Goal: Task Accomplishment & Management: Use online tool/utility

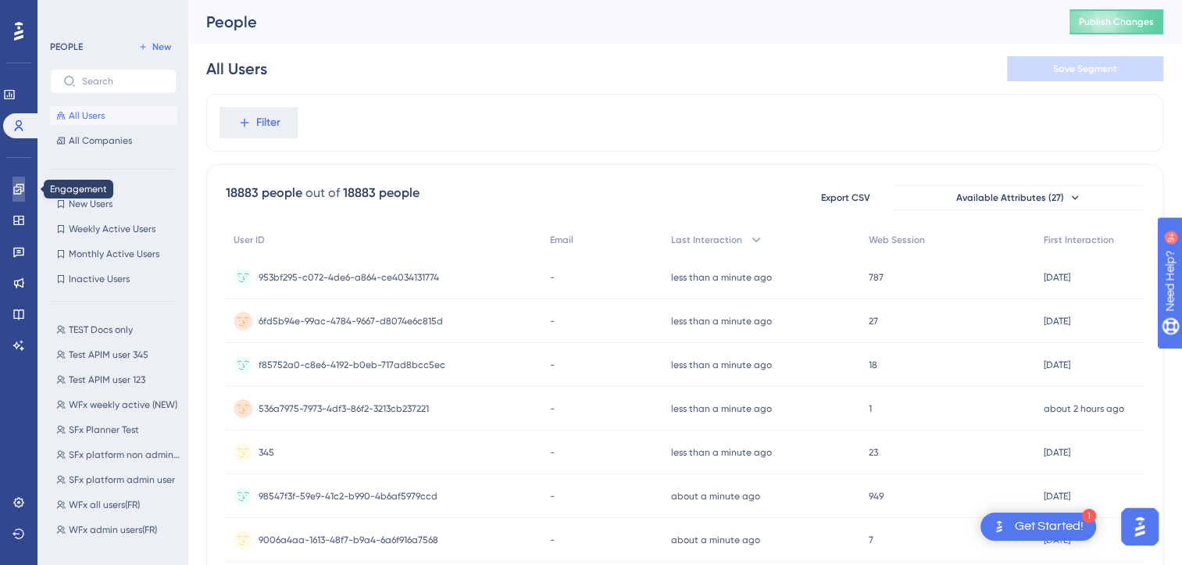
click at [25, 194] on link at bounding box center [19, 189] width 13 height 25
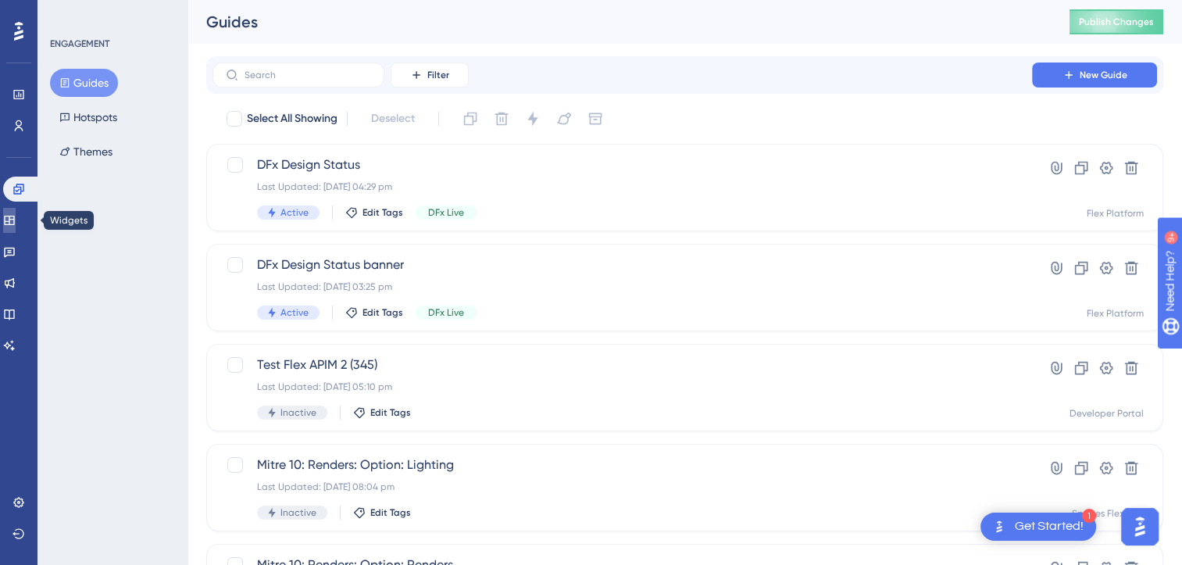
click at [16, 227] on link at bounding box center [9, 220] width 13 height 25
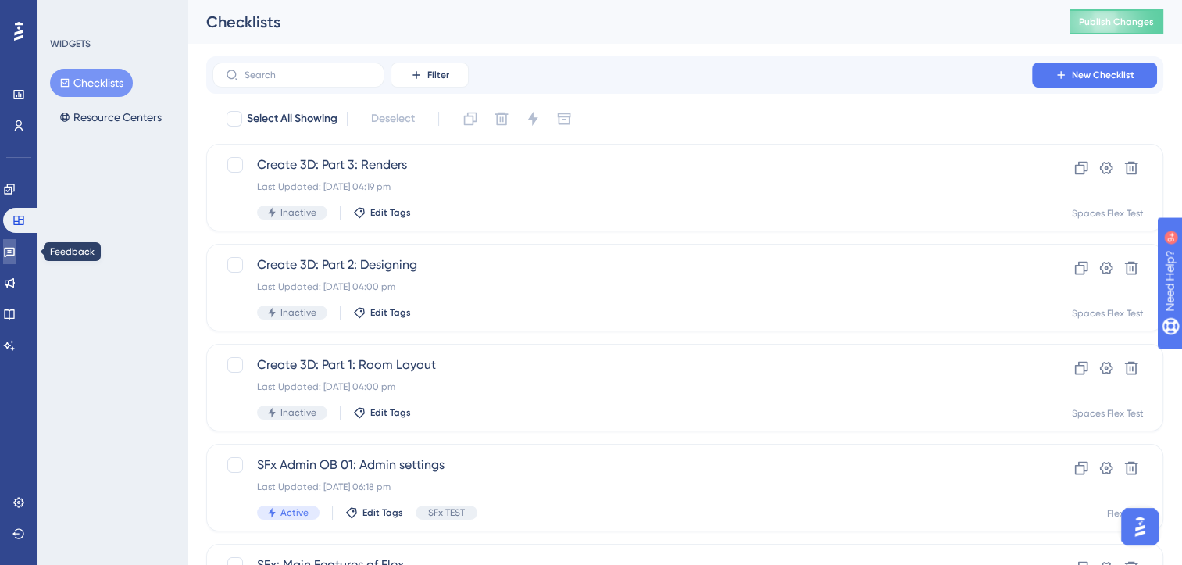
click at [15, 255] on icon at bounding box center [9, 253] width 11 height 10
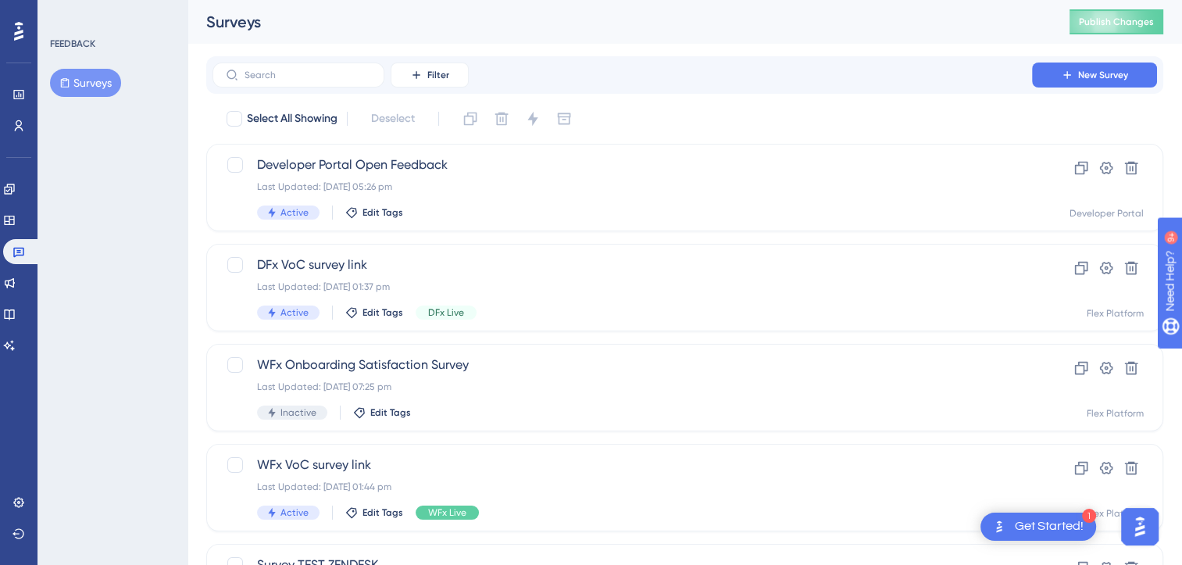
click at [83, 86] on button "Surveys" at bounding box center [85, 83] width 71 height 28
click at [666, 162] on span "Developer Portal Open Feedback" at bounding box center [622, 165] width 731 height 19
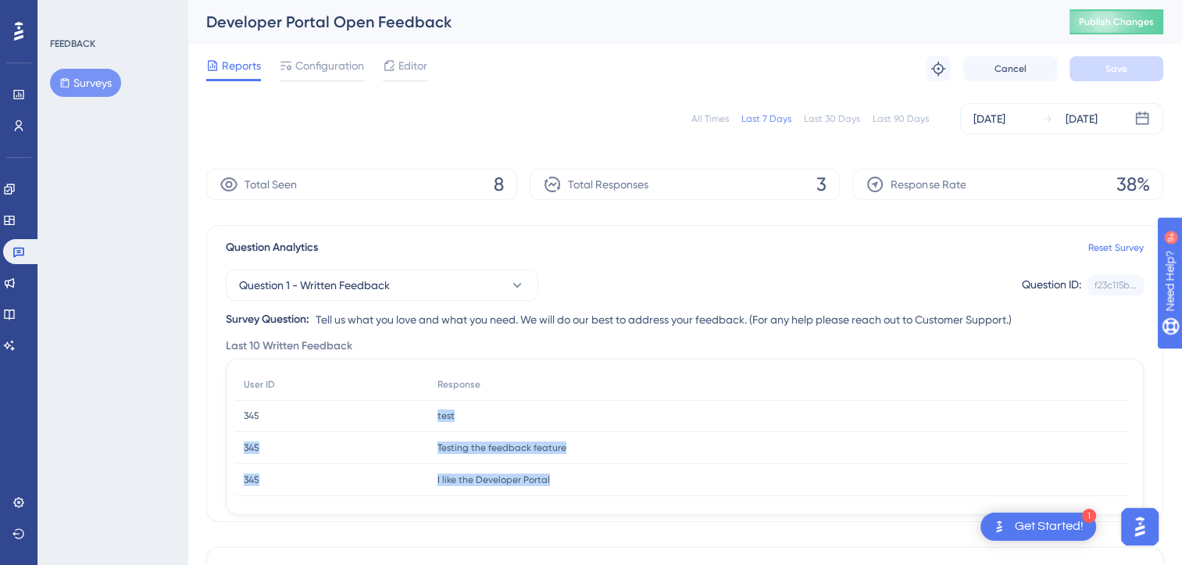
drag, startPoint x: 391, startPoint y: 413, endPoint x: 550, endPoint y: 470, distance: 169.3
click at [550, 470] on div "User ID Response 345 345 test test 345 345 Testing the feedback feature Testing…" at bounding box center [682, 432] width 893 height 127
drag, startPoint x: 550, startPoint y: 470, endPoint x: 478, endPoint y: 361, distance: 130.9
click at [478, 361] on div "User ID Response 345 345 test test 345 345 Testing the feedback feature Testing…" at bounding box center [685, 437] width 918 height 156
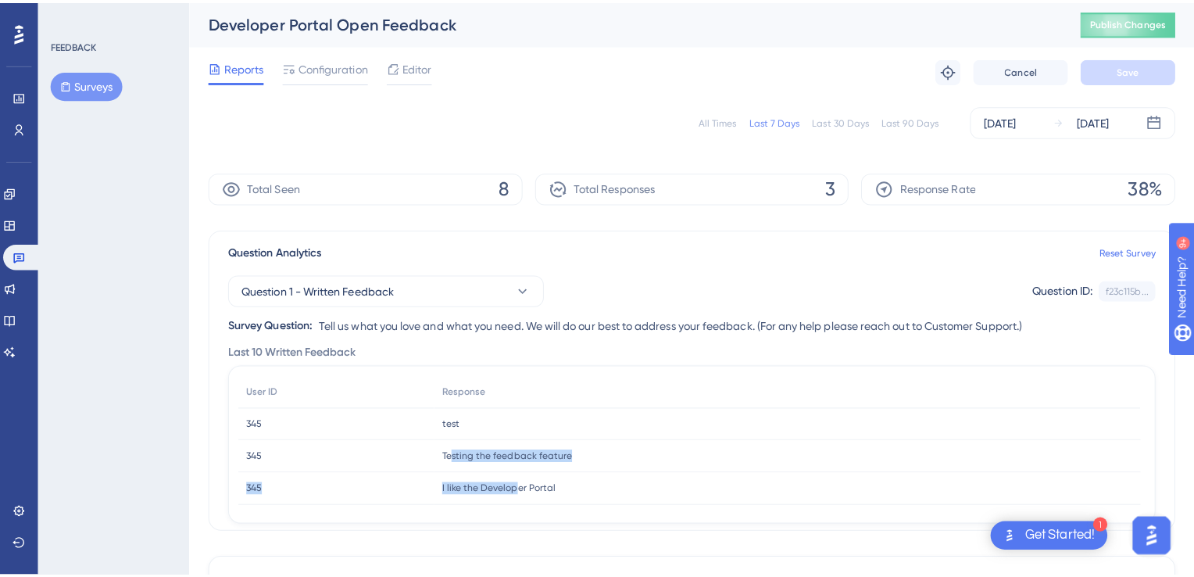
scroll to position [9, 0]
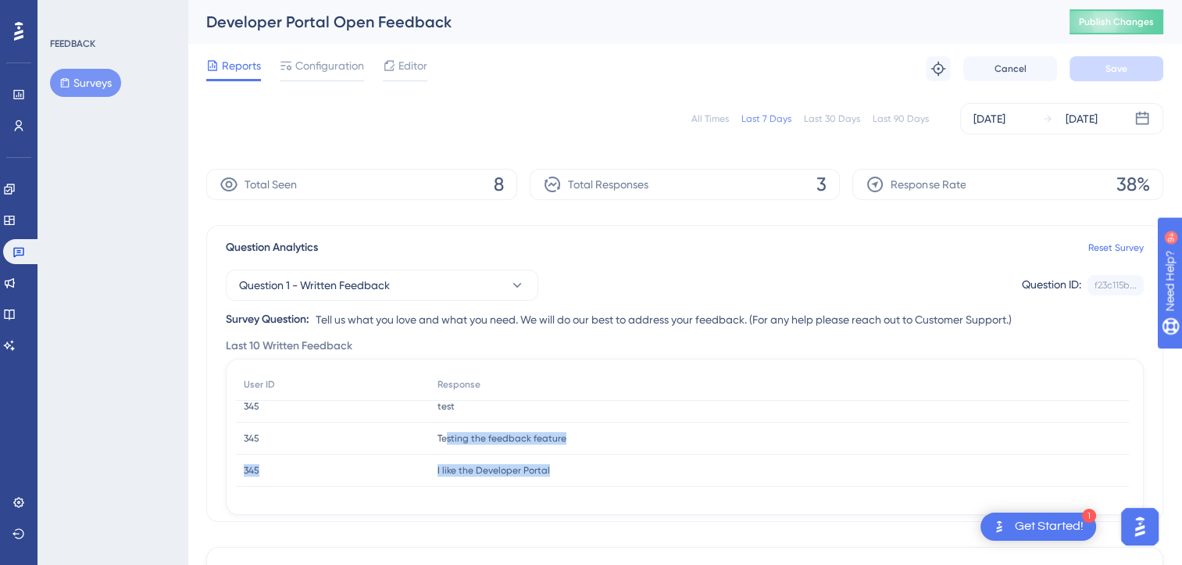
drag, startPoint x: 446, startPoint y: 456, endPoint x: 560, endPoint y: 492, distance: 118.9
click at [560, 492] on div "User ID Response 345 345 test test 345 345 Testing the feedback feature Testing…" at bounding box center [685, 437] width 898 height 137
drag, startPoint x: 560, startPoint y: 492, endPoint x: 570, endPoint y: 247, distance: 244.8
click at [570, 247] on div "Question Analytics Reset Survey" at bounding box center [685, 247] width 918 height 19
click at [463, 402] on div "test test" at bounding box center [779, 407] width 699 height 32
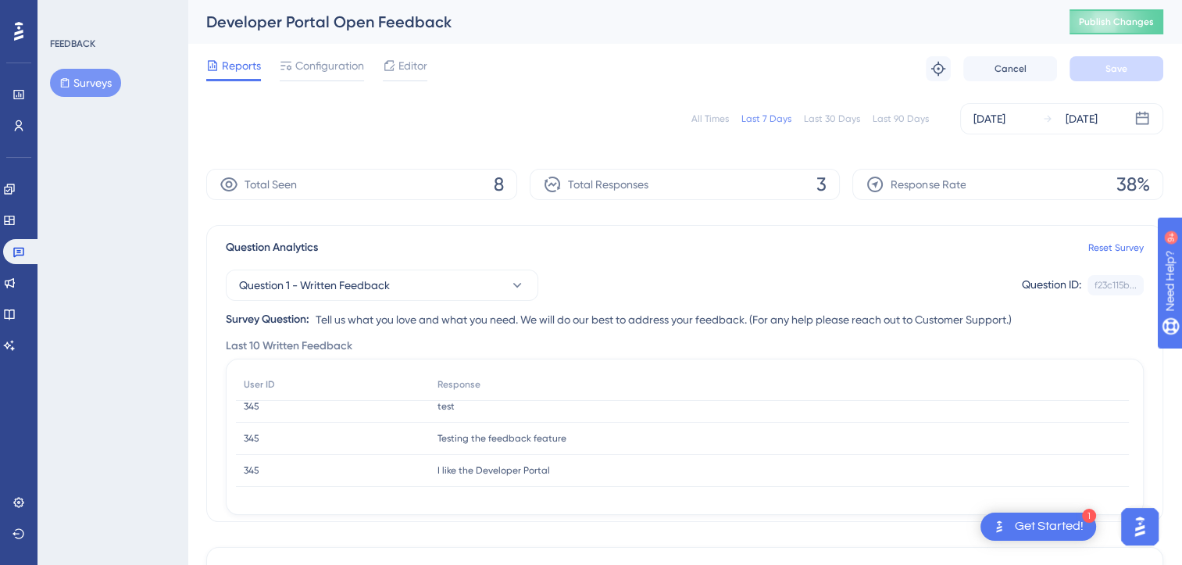
click at [446, 409] on span "test" at bounding box center [446, 406] width 17 height 13
click at [504, 477] on div "I like the Developer Portal I like the Developer Portal" at bounding box center [779, 471] width 699 height 32
drag, startPoint x: 1127, startPoint y: 438, endPoint x: 1125, endPoint y: 392, distance: 46.1
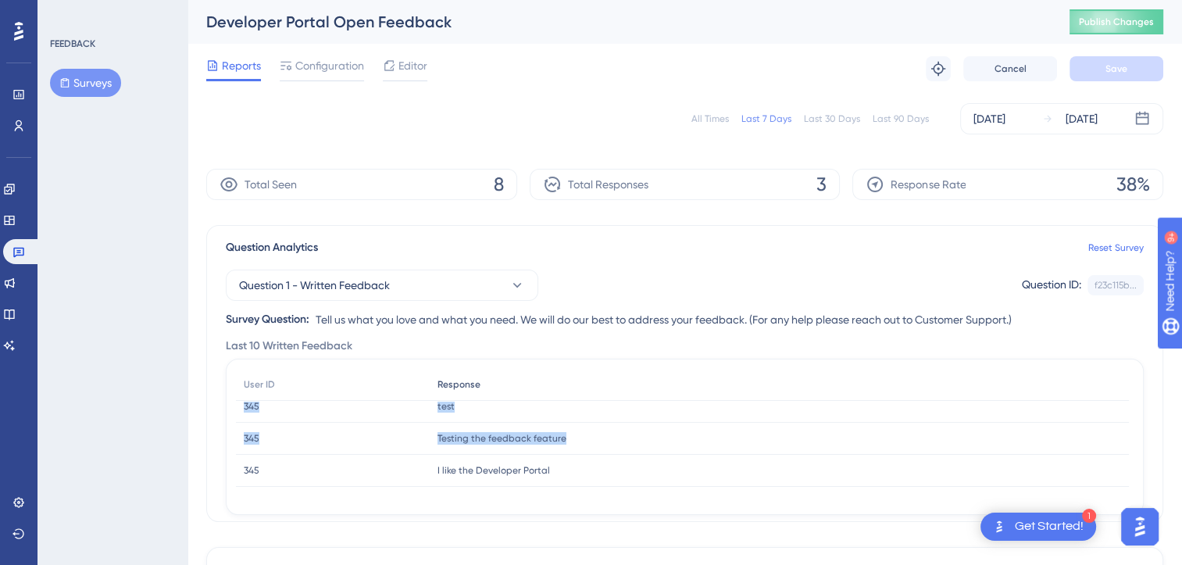
click at [1125, 392] on div "User ID Response 345 345 test test 345 345 Testing the feedback feature Testing…" at bounding box center [682, 422] width 893 height 127
click at [302, 70] on span "Configuration" at bounding box center [329, 65] width 69 height 19
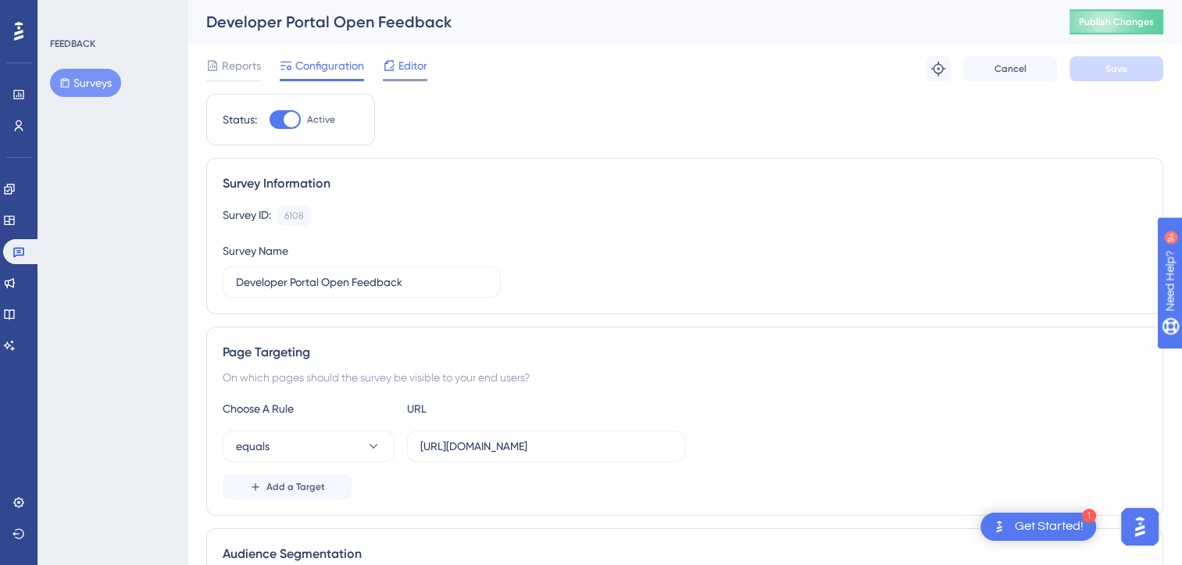
click at [409, 73] on span "Editor" at bounding box center [413, 65] width 29 height 19
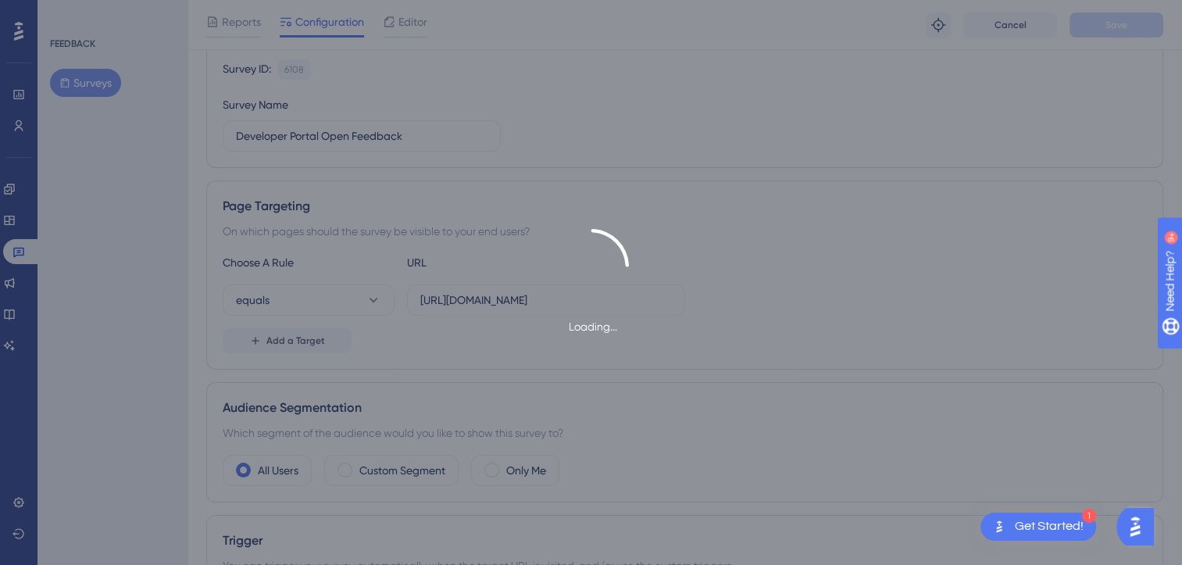
scroll to position [147, 0]
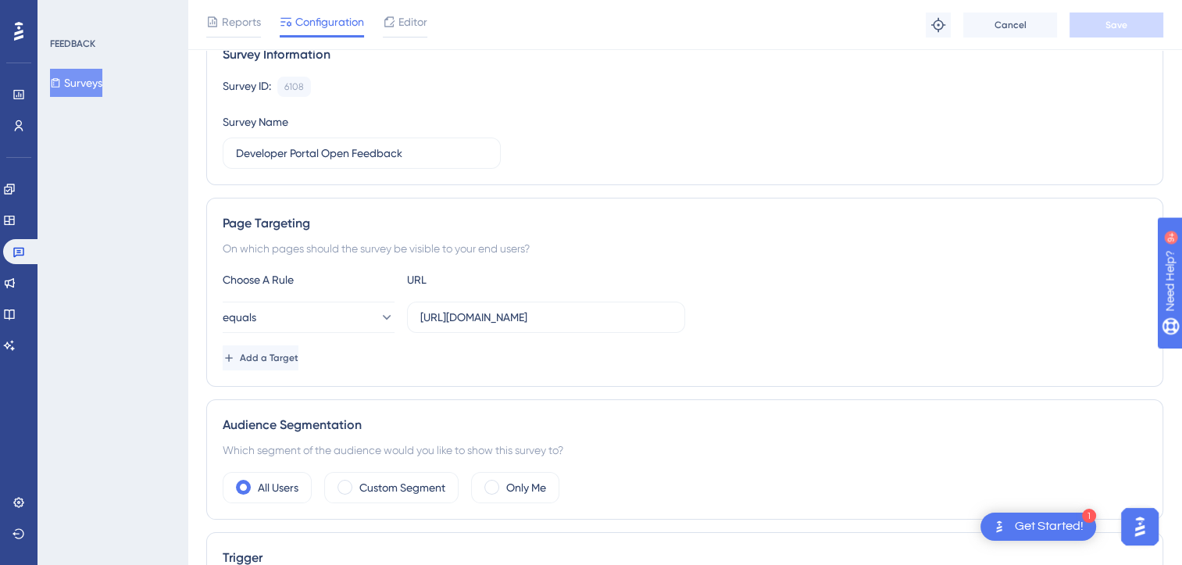
scroll to position [114, 0]
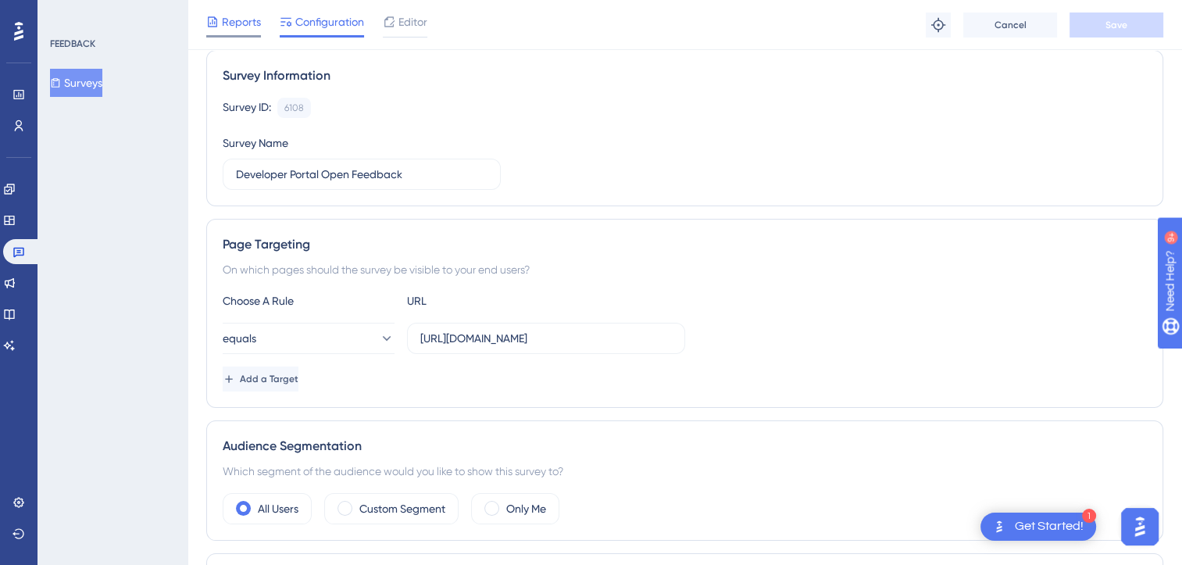
click at [230, 15] on span "Reports" at bounding box center [241, 22] width 39 height 19
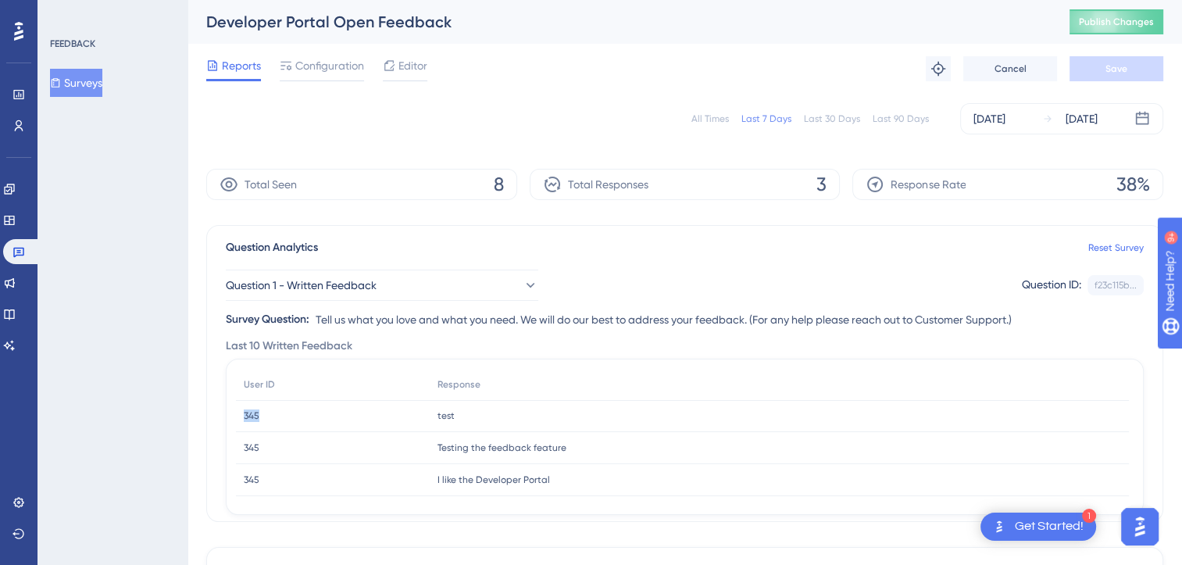
drag, startPoint x: 260, startPoint y: 415, endPoint x: 239, endPoint y: 414, distance: 21.1
click at [239, 414] on div "345 345" at bounding box center [333, 416] width 194 height 32
click at [619, 277] on div "Question 1 - Written Feedback Question ID: f23c115b... Copy" at bounding box center [685, 285] width 918 height 31
click at [485, 452] on span "Testing the feedback feature" at bounding box center [502, 448] width 129 height 13
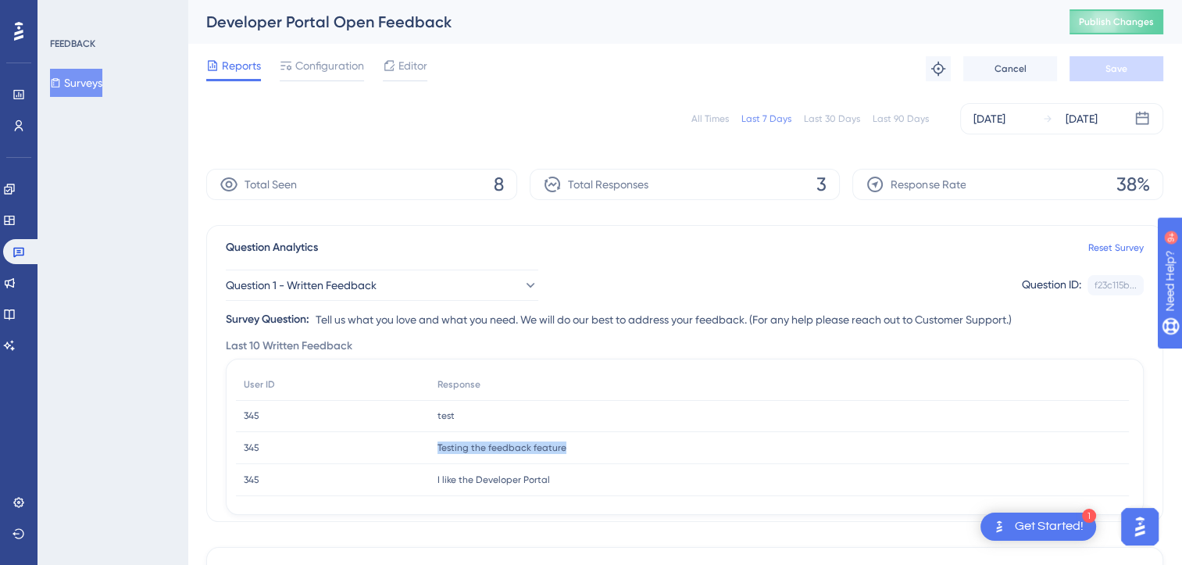
click at [485, 452] on span "Testing the feedback feature" at bounding box center [502, 448] width 129 height 13
drag, startPoint x: 485, startPoint y: 452, endPoint x: 526, endPoint y: 480, distance: 50.1
click at [526, 480] on span "I like the Developer Portal" at bounding box center [494, 480] width 113 height 13
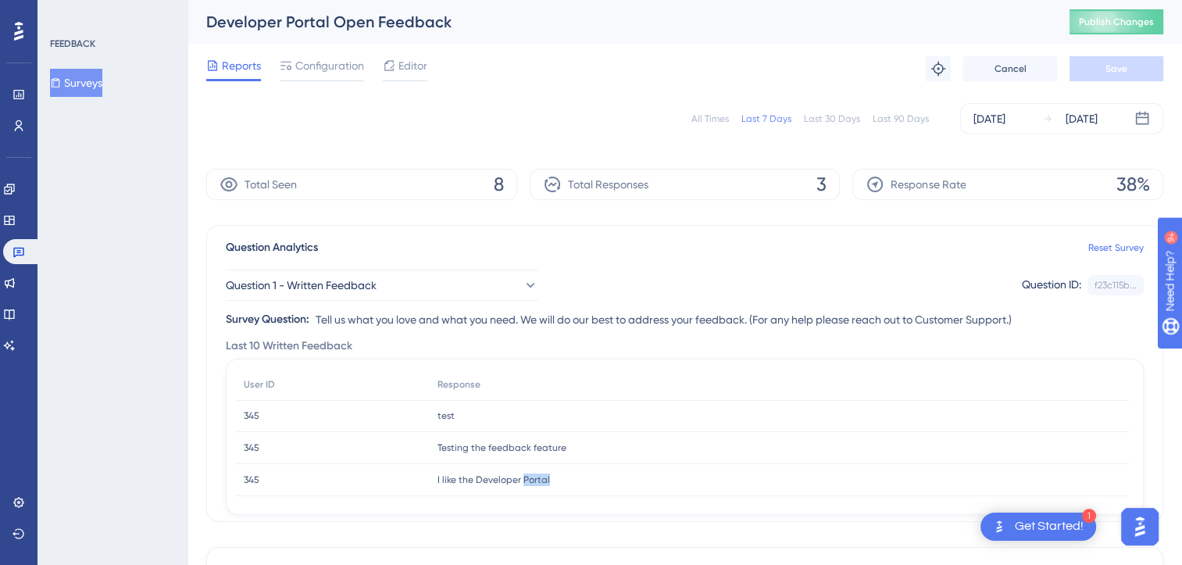
click at [526, 480] on span "I like the Developer Portal" at bounding box center [494, 480] width 113 height 13
click at [369, 288] on span "Question 1 - Written Feedback" at bounding box center [302, 285] width 151 height 19
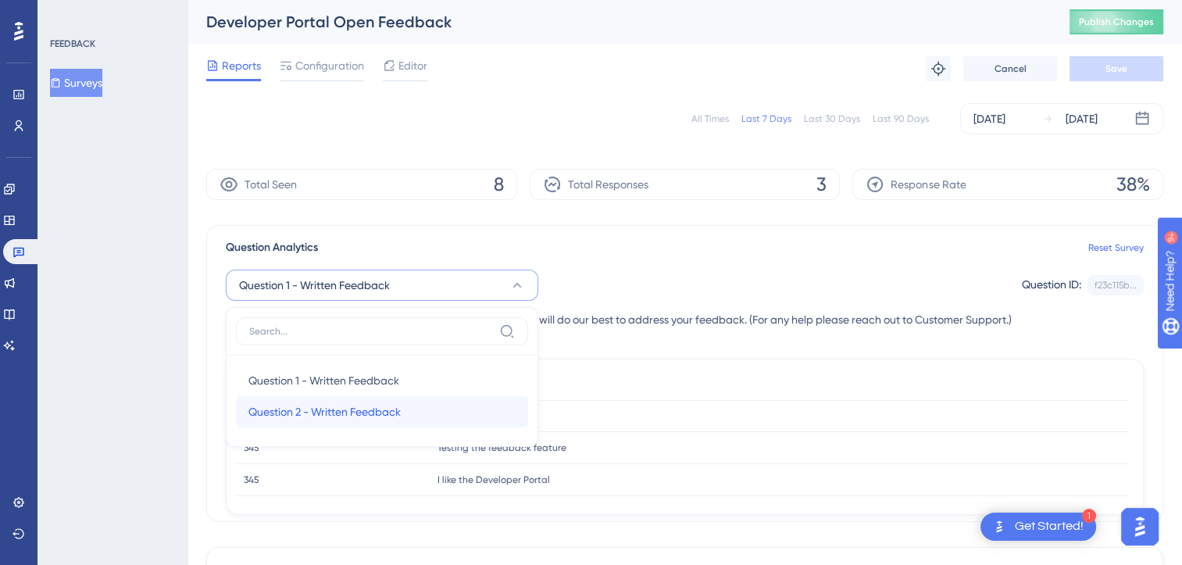
click at [363, 417] on span "Question 2 - Written Feedback" at bounding box center [325, 411] width 152 height 19
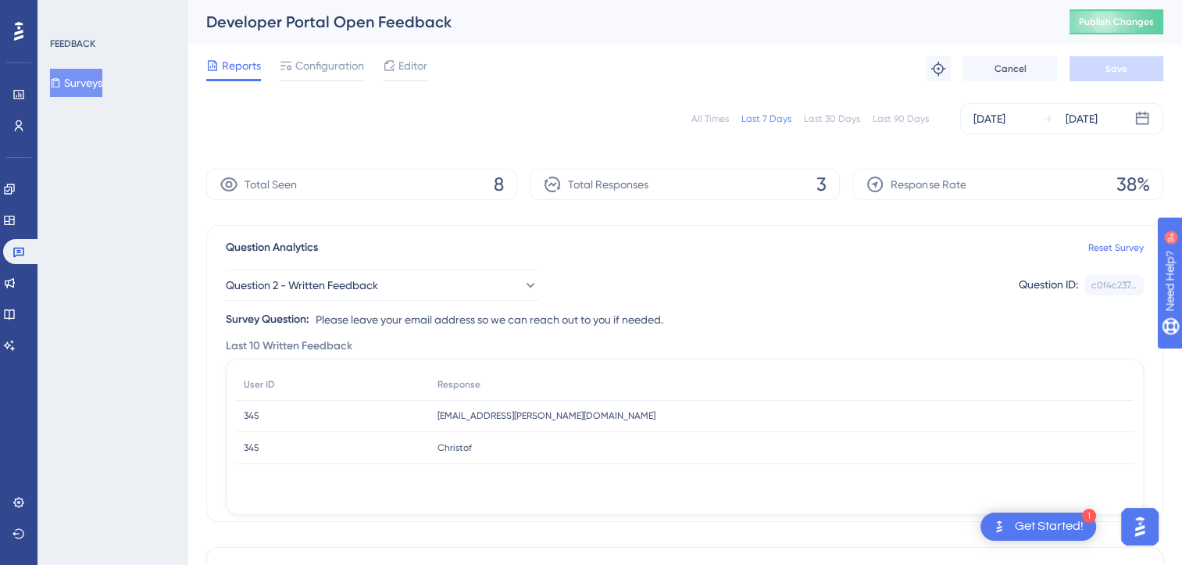
click at [533, 420] on span "[EMAIL_ADDRESS][PERSON_NAME][DOMAIN_NAME]" at bounding box center [547, 415] width 218 height 13
drag, startPoint x: 533, startPoint y: 420, endPoint x: 431, endPoint y: 420, distance: 101.6
click at [431, 420] on div "naveen.kamath@cyncly.com naveen.kamath@cyncly.com" at bounding box center [782, 416] width 704 height 32
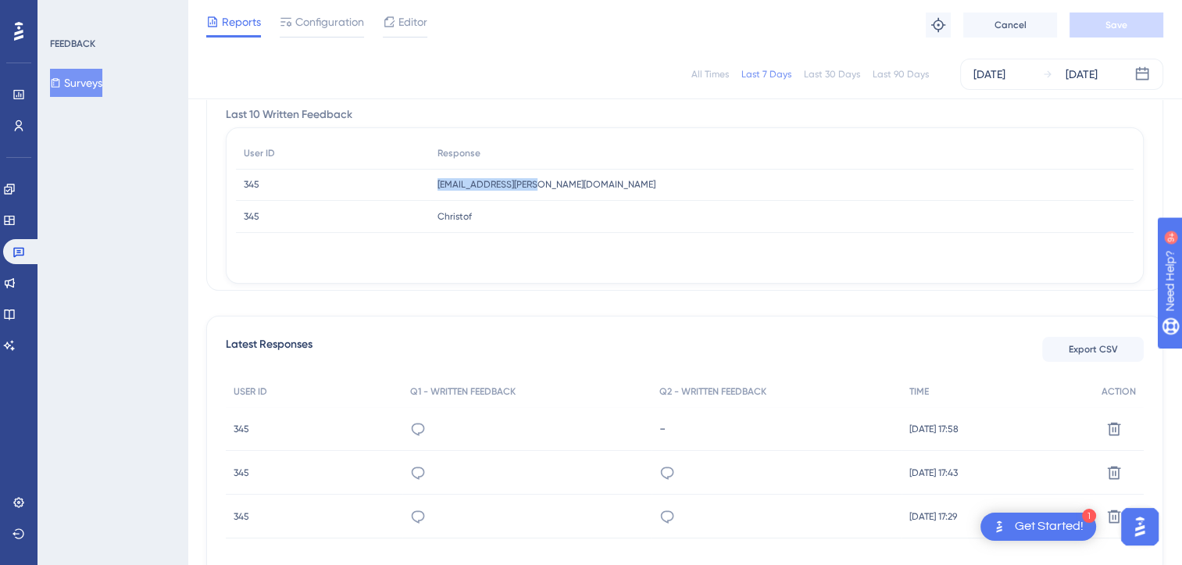
scroll to position [317, 0]
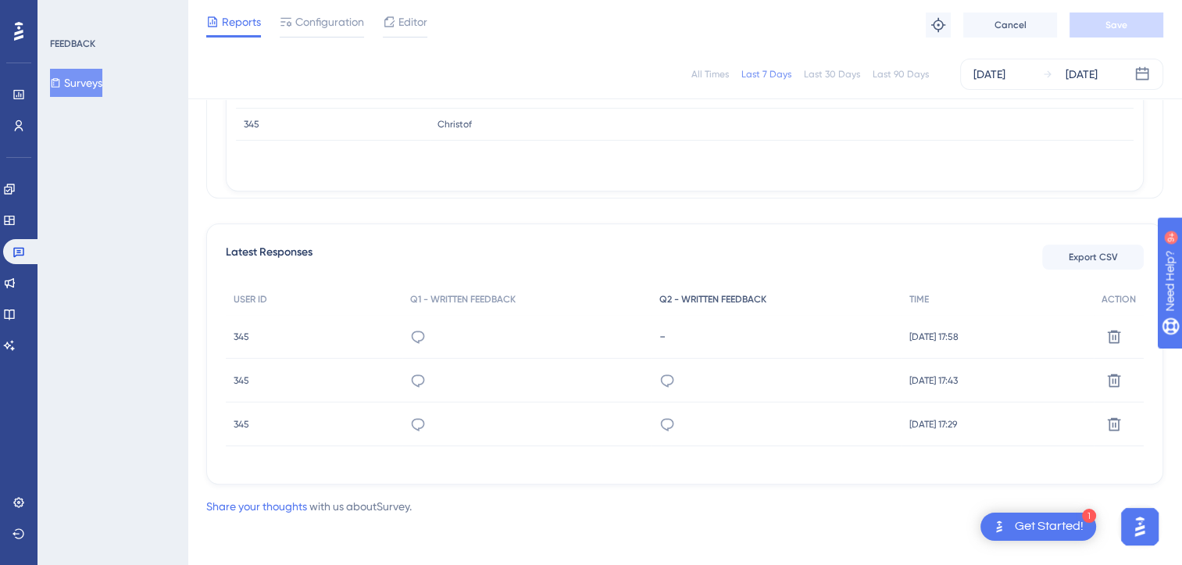
drag, startPoint x: 625, startPoint y: 305, endPoint x: 641, endPoint y: 286, distance: 24.4
click at [641, 286] on div "USER ID Q1 - WRITTEN FEEDBACK Q2 - WRITTEN FEEDBACK TIME ACTION 345 345 test - …" at bounding box center [685, 365] width 918 height 163
click at [1093, 248] on button "Export CSV" at bounding box center [1093, 257] width 102 height 25
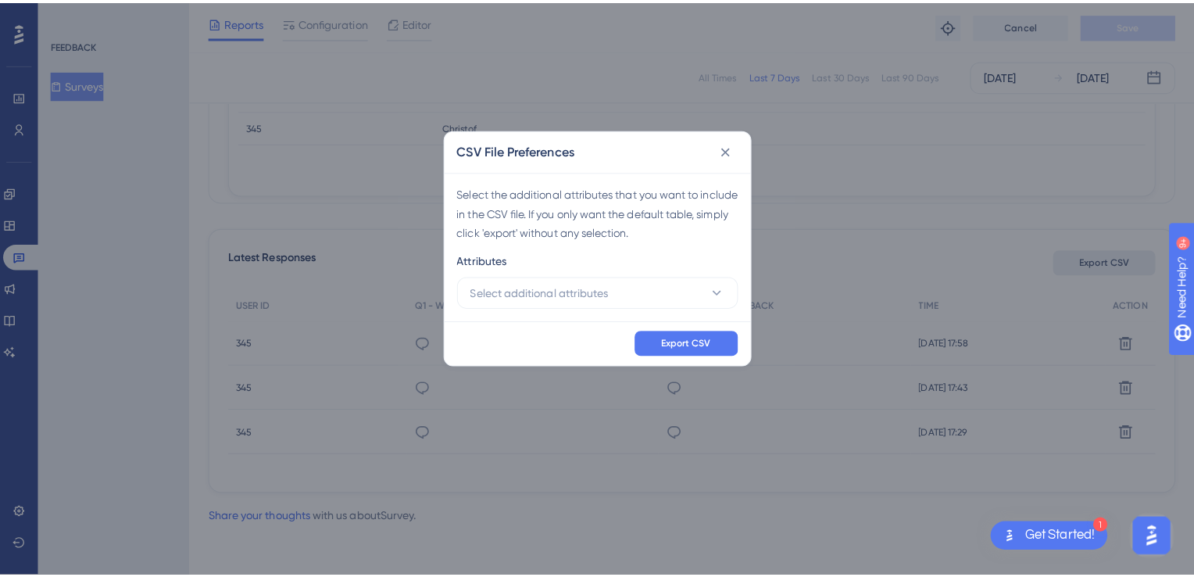
scroll to position [306, 0]
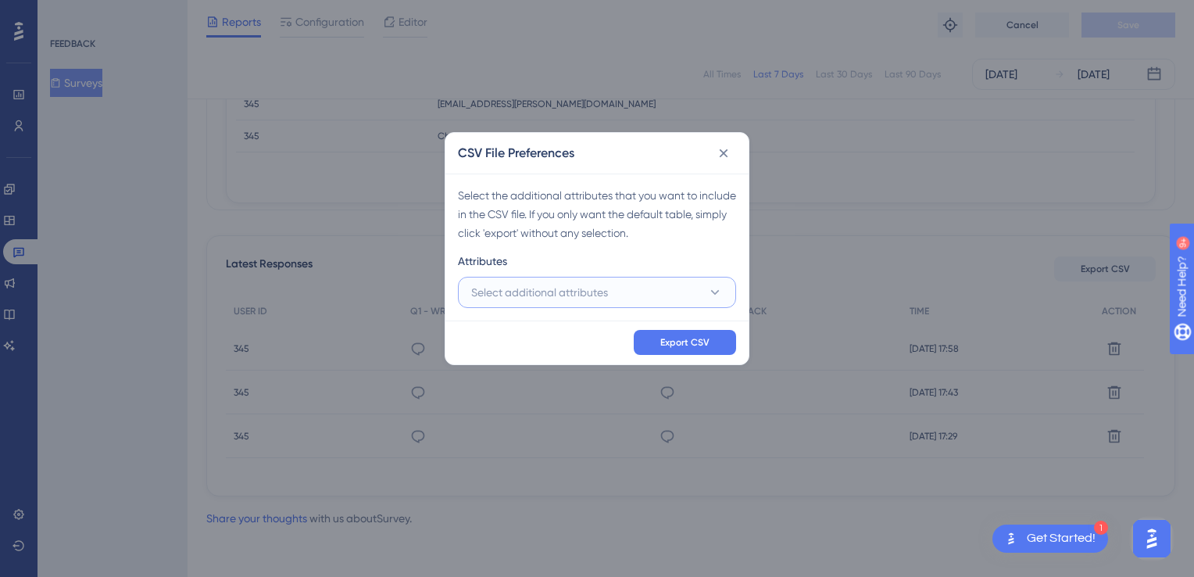
click at [565, 285] on span "Select additional attributes" at bounding box center [539, 292] width 137 height 19
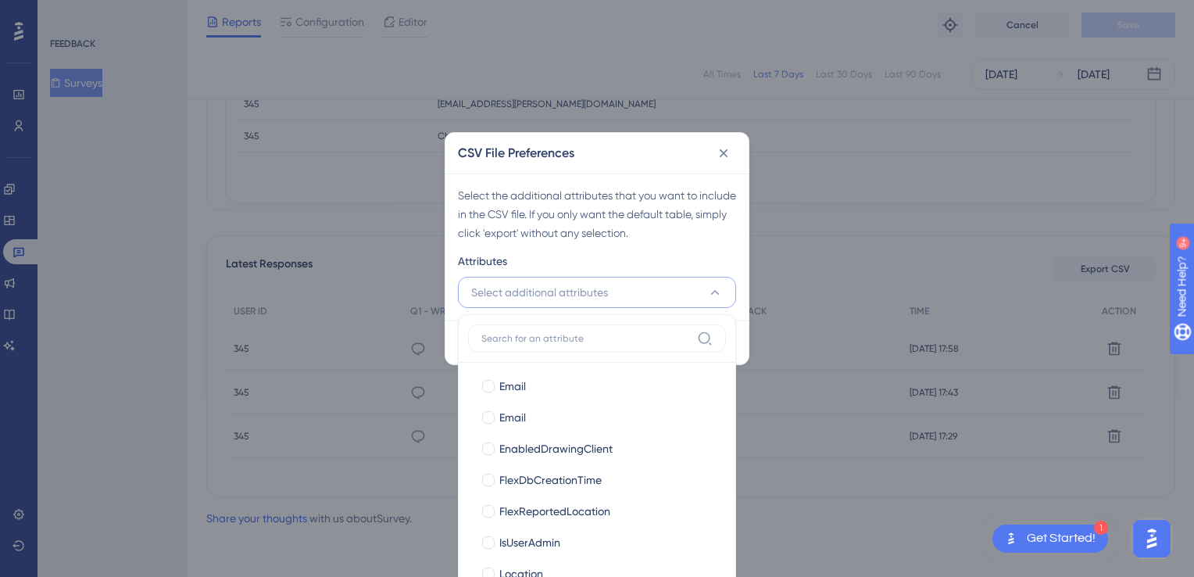
scroll to position [491, 0]
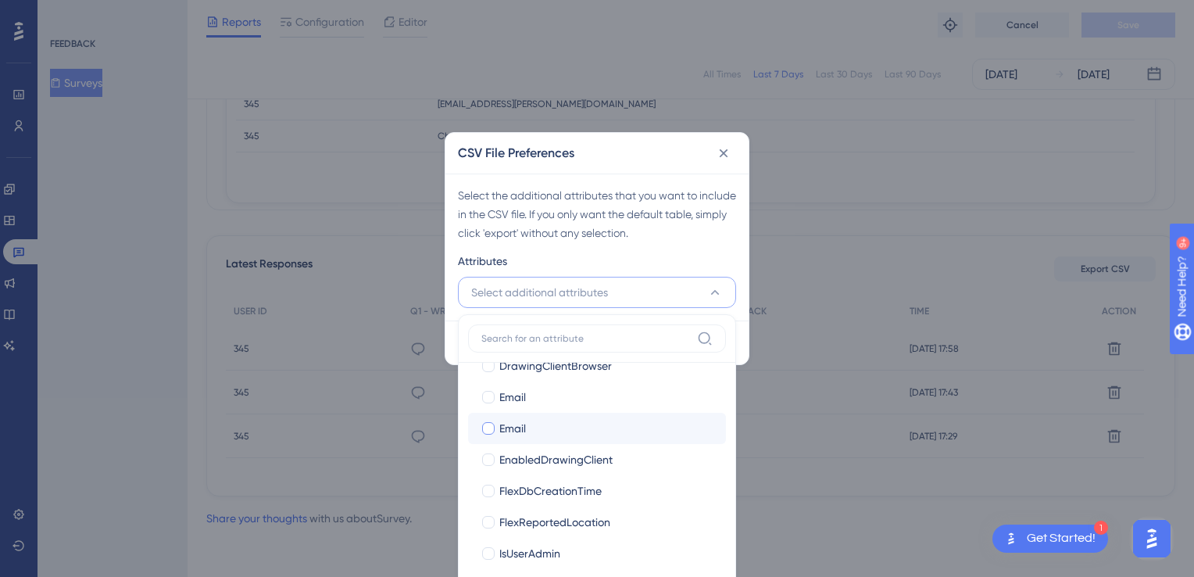
click at [481, 422] on div at bounding box center [489, 428] width 16 height 16
checkbox input "true"
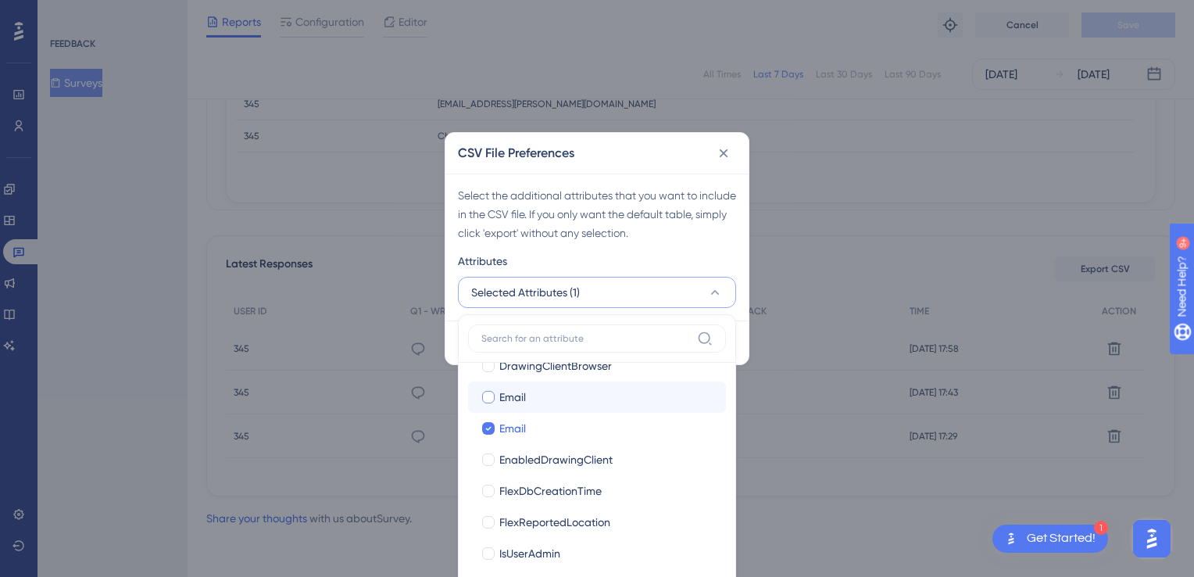
click at [485, 392] on div at bounding box center [488, 397] width 13 height 13
checkbox input "true"
click at [726, 530] on div "Last Interaction Last Interaction Web Session Web Session First Interaction Fir…" at bounding box center [597, 471] width 278 height 314
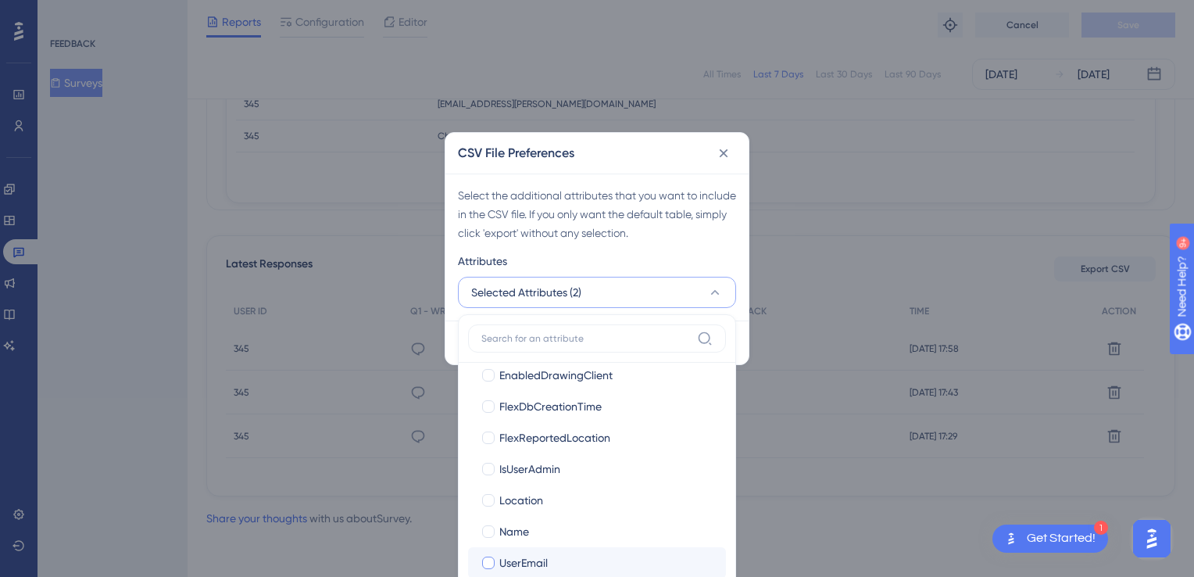
click at [489, 564] on div at bounding box center [488, 562] width 13 height 13
checkbox input "true"
click at [685, 264] on div "Attributes" at bounding box center [597, 264] width 278 height 25
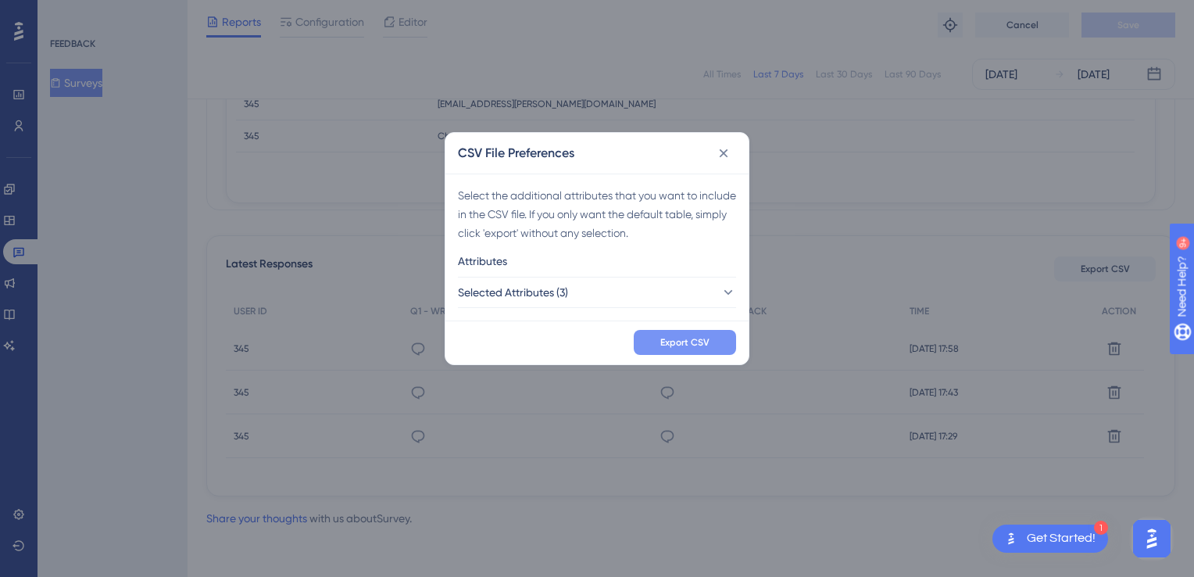
click at [681, 347] on span "Export CSV" at bounding box center [684, 342] width 49 height 13
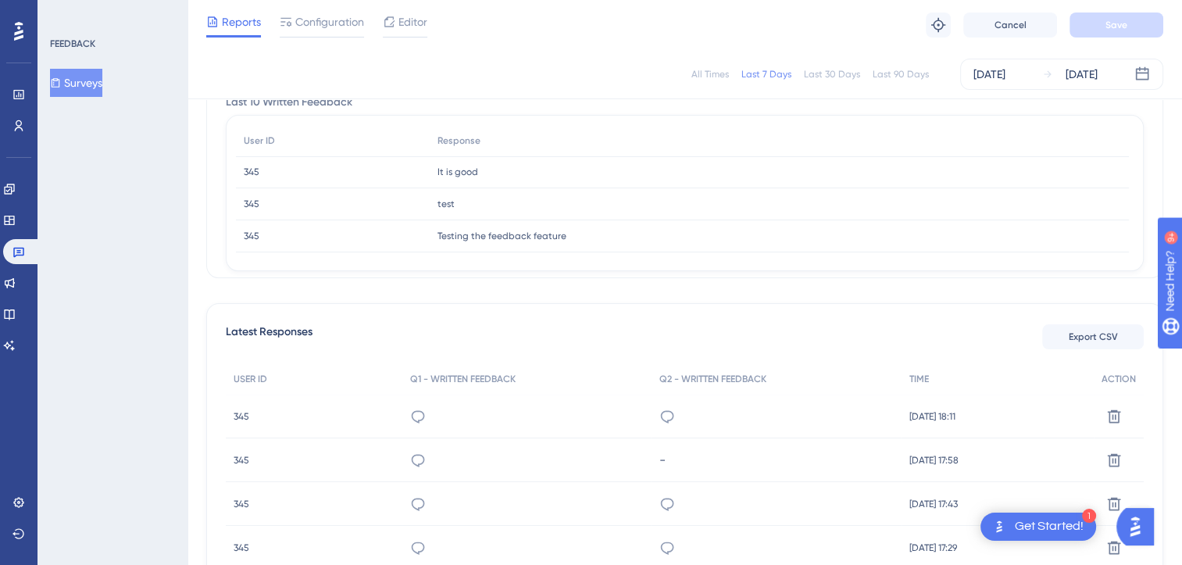
scroll to position [210, 0]
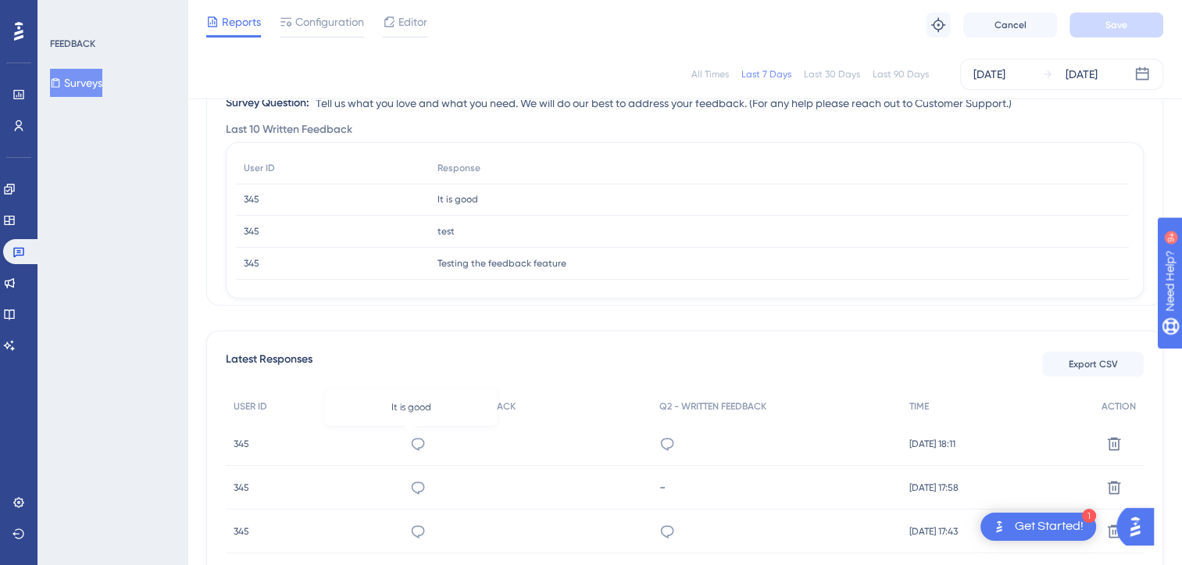
click at [417, 436] on icon at bounding box center [418, 444] width 16 height 16
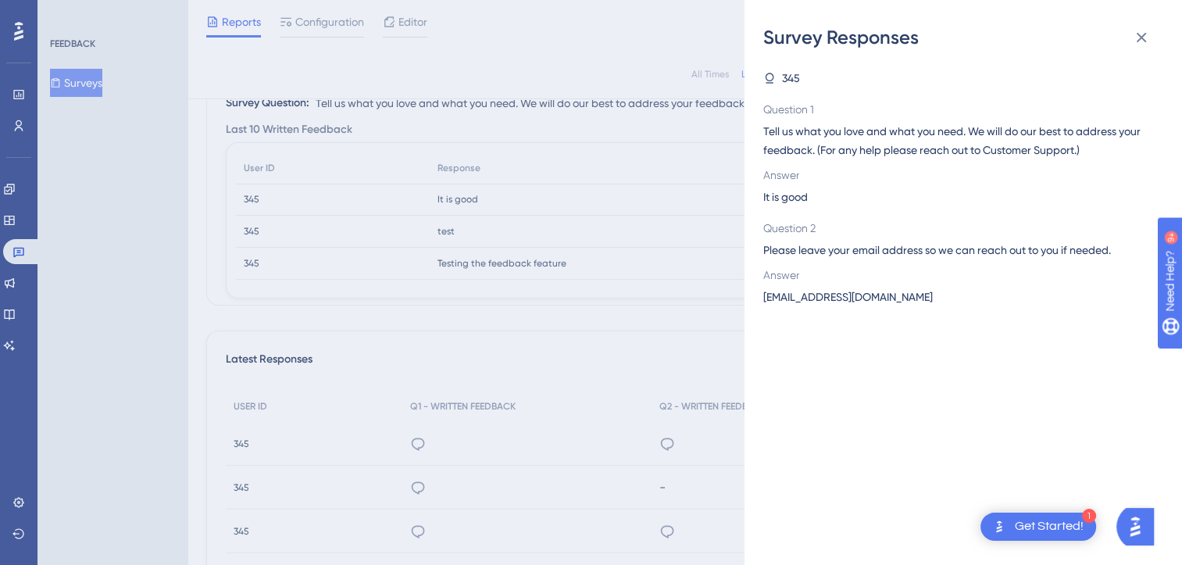
click at [417, 435] on div "Survey Responses 345 Question 1 Tell us what you love and what you need. We wil…" at bounding box center [591, 282] width 1182 height 565
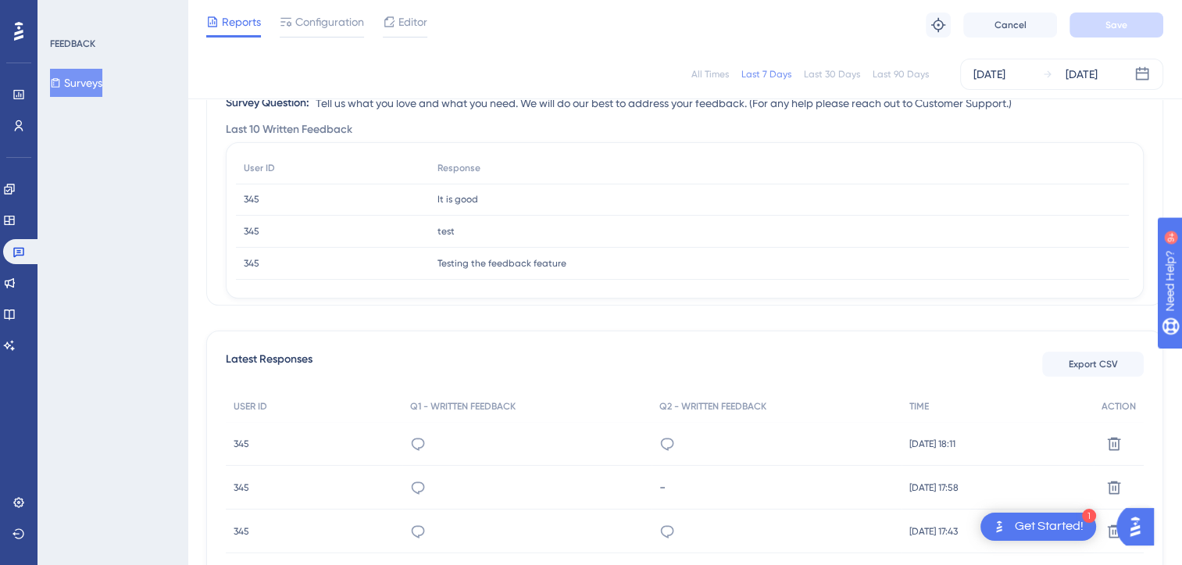
click at [259, 449] on div "345 345" at bounding box center [314, 444] width 177 height 44
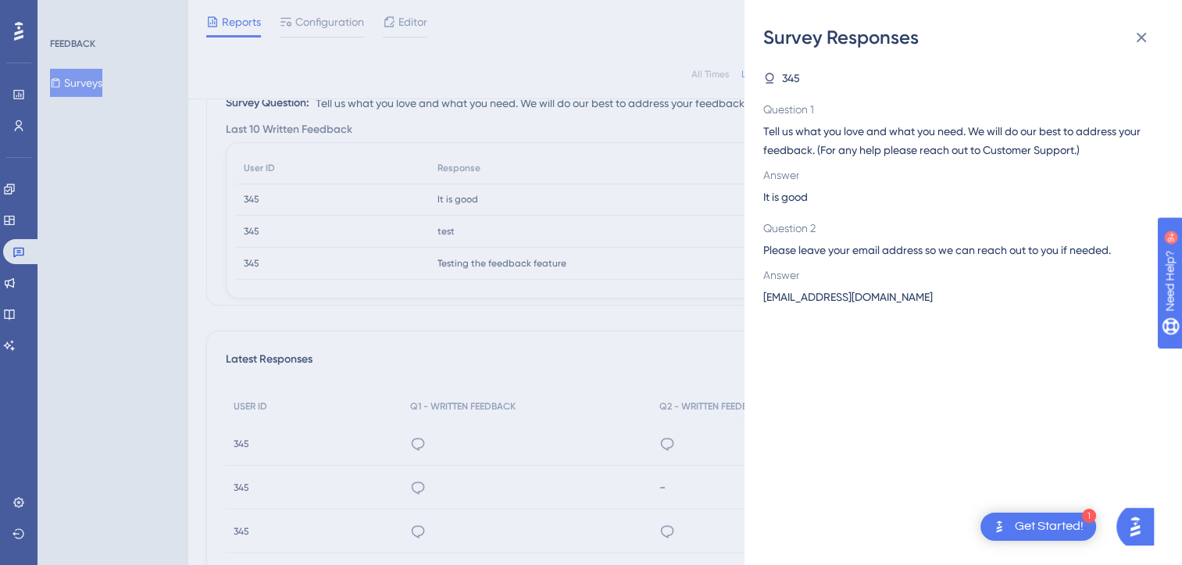
click at [456, 62] on div "Survey Responses 345 Question 1 Tell us what you love and what you need. We wil…" at bounding box center [591, 282] width 1182 height 565
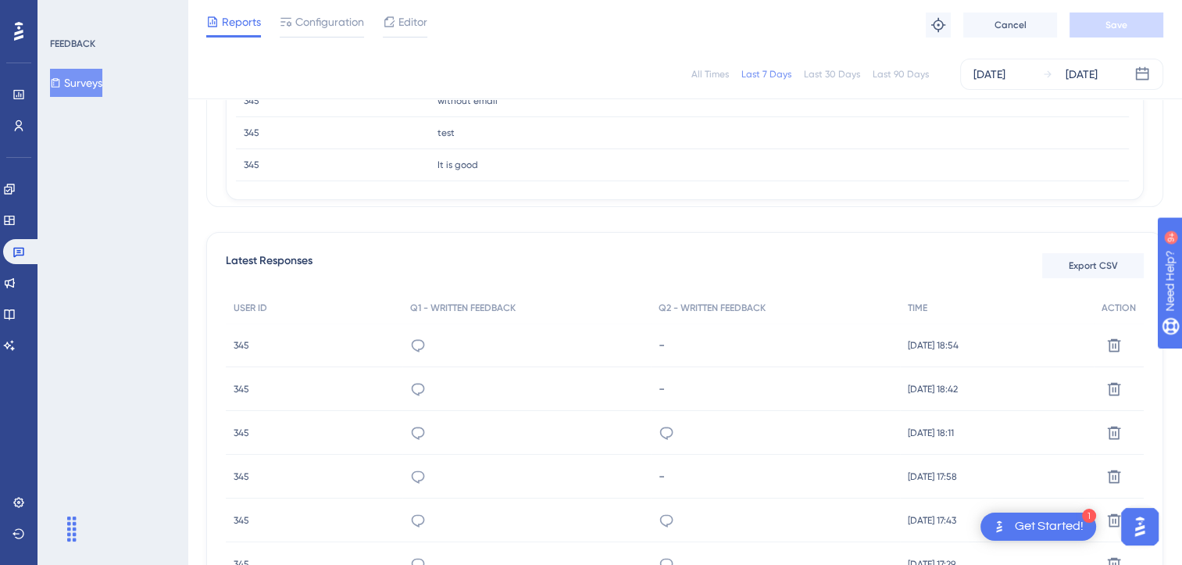
scroll to position [246, 0]
